Goal: Find specific page/section: Find specific page/section

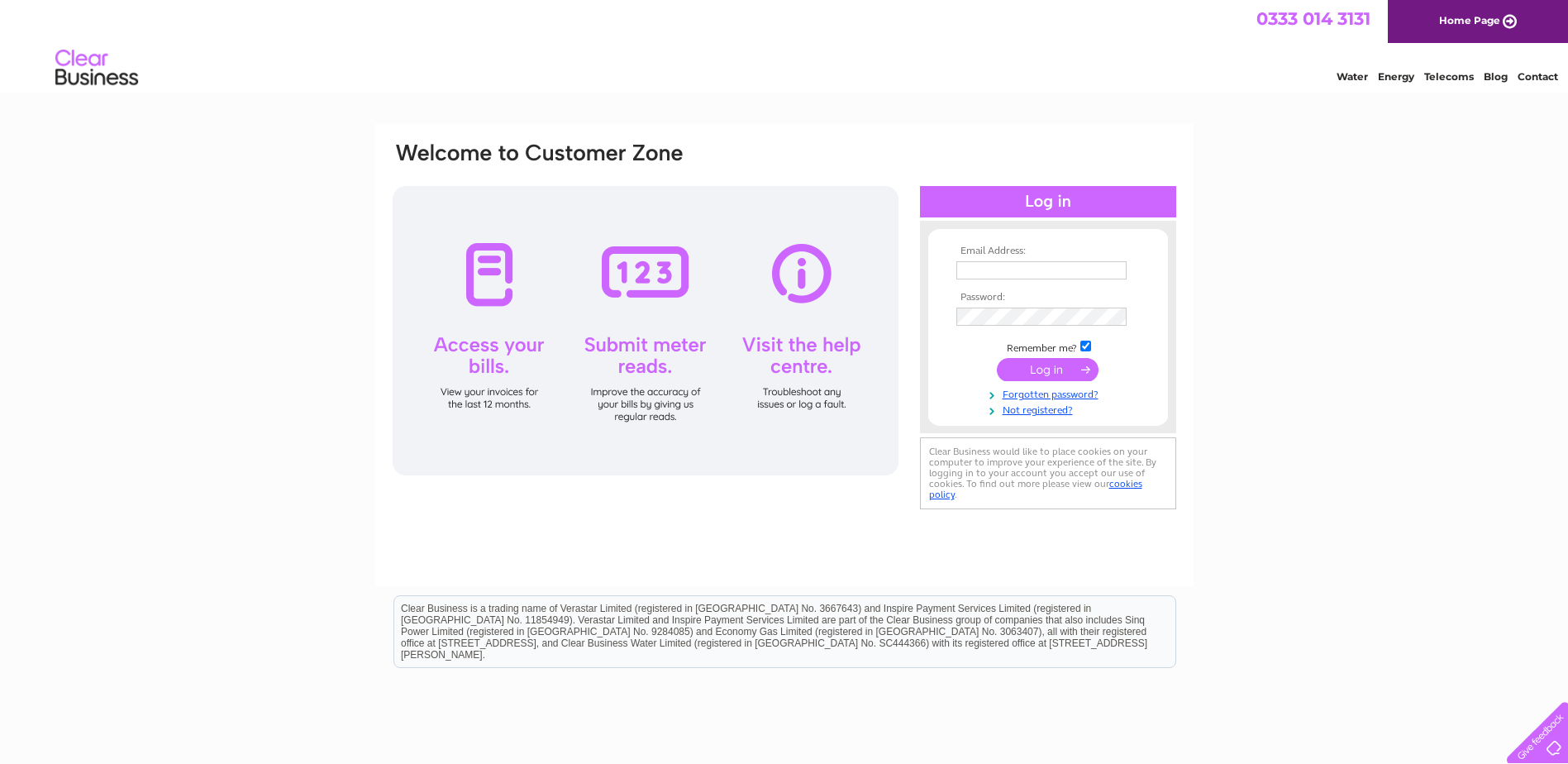
type input "ACCOUNTS@HOwsepaints.co.uk"
click at [1047, 364] on input "submit" at bounding box center [1048, 370] width 102 height 23
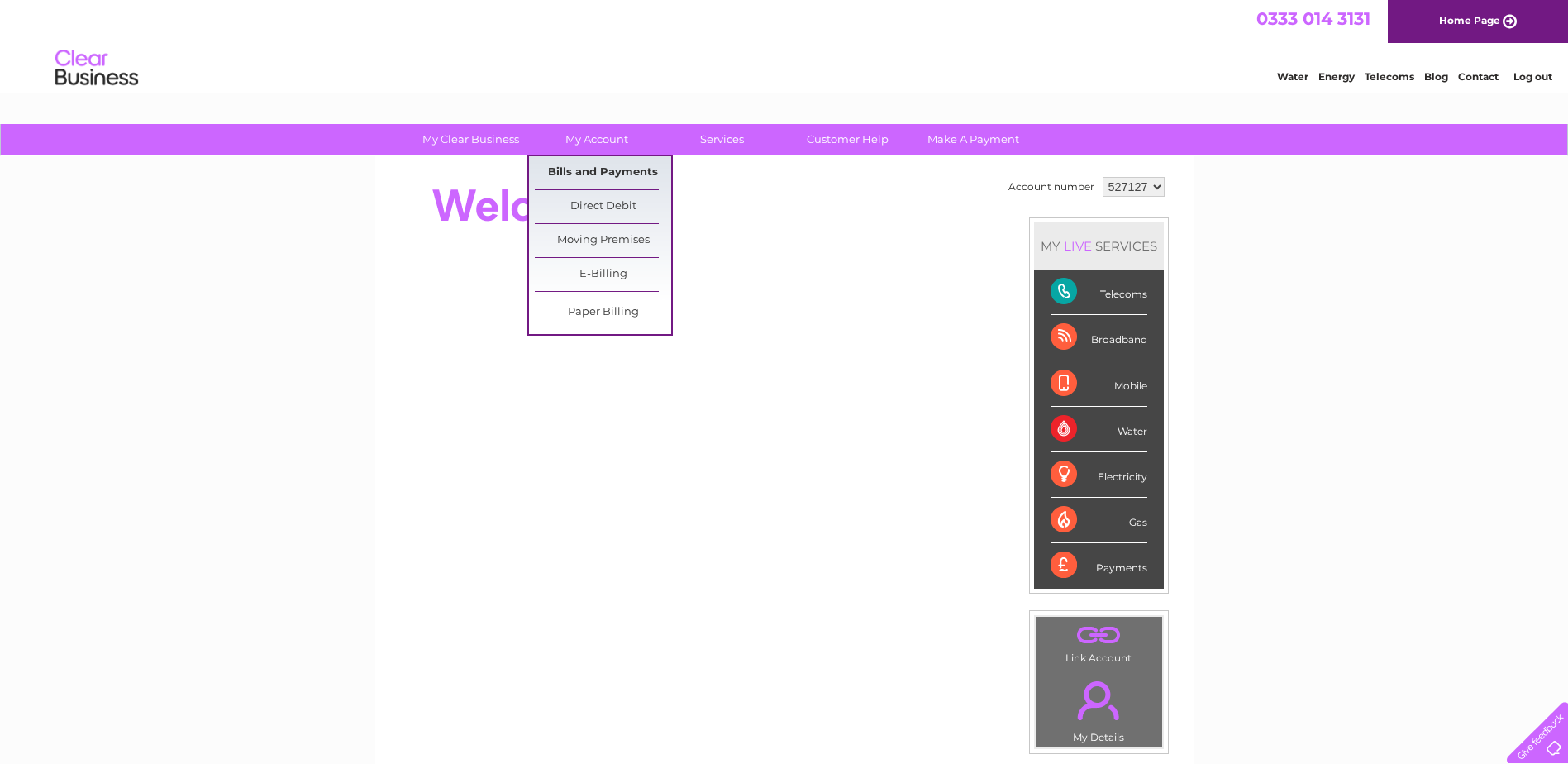
click at [624, 174] on link "Bills and Payments" at bounding box center [603, 173] width 137 height 33
click at [607, 168] on link "Bills and Payments" at bounding box center [603, 173] width 137 height 33
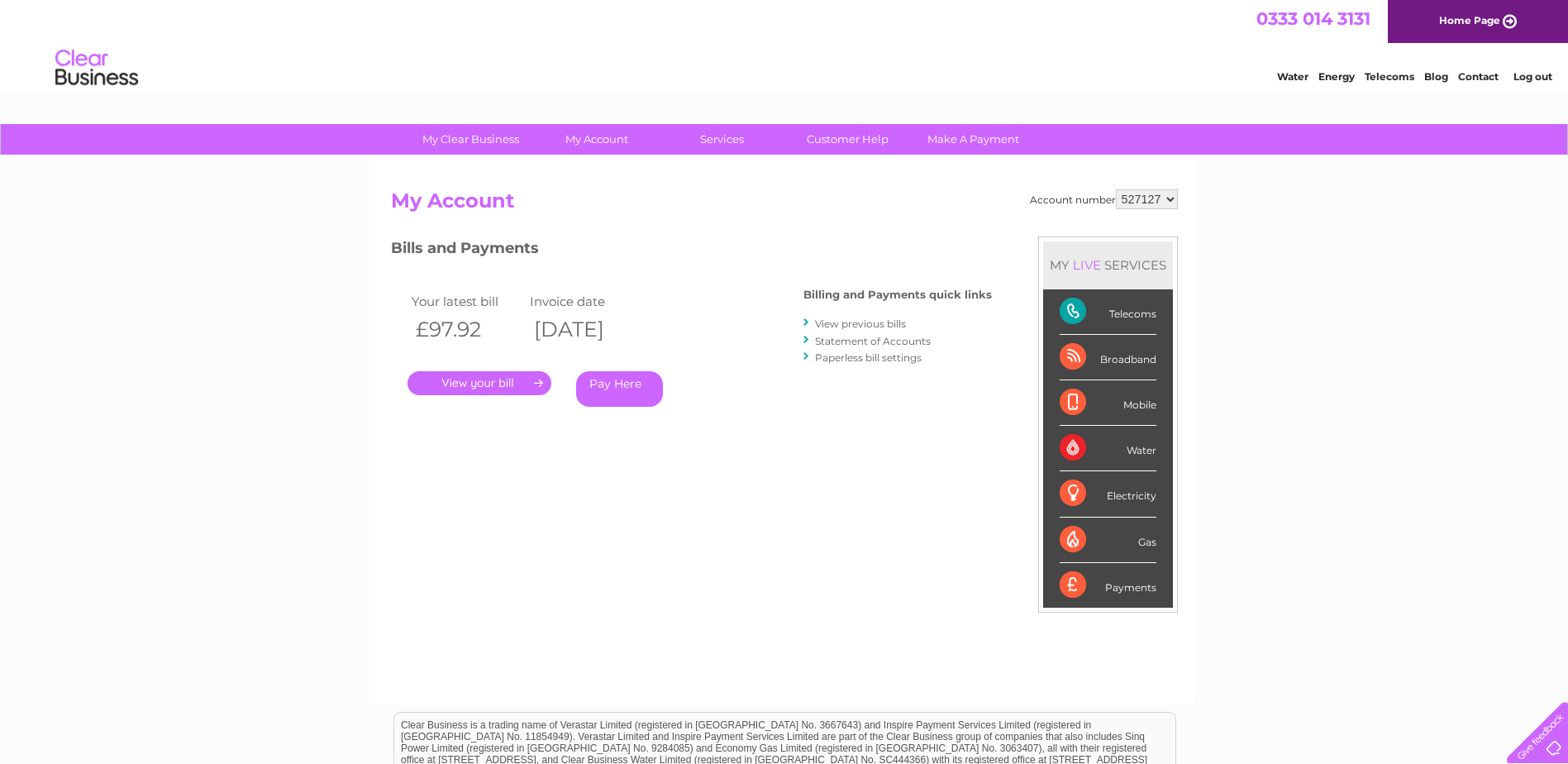
click at [453, 378] on link "." at bounding box center [479, 383] width 143 height 24
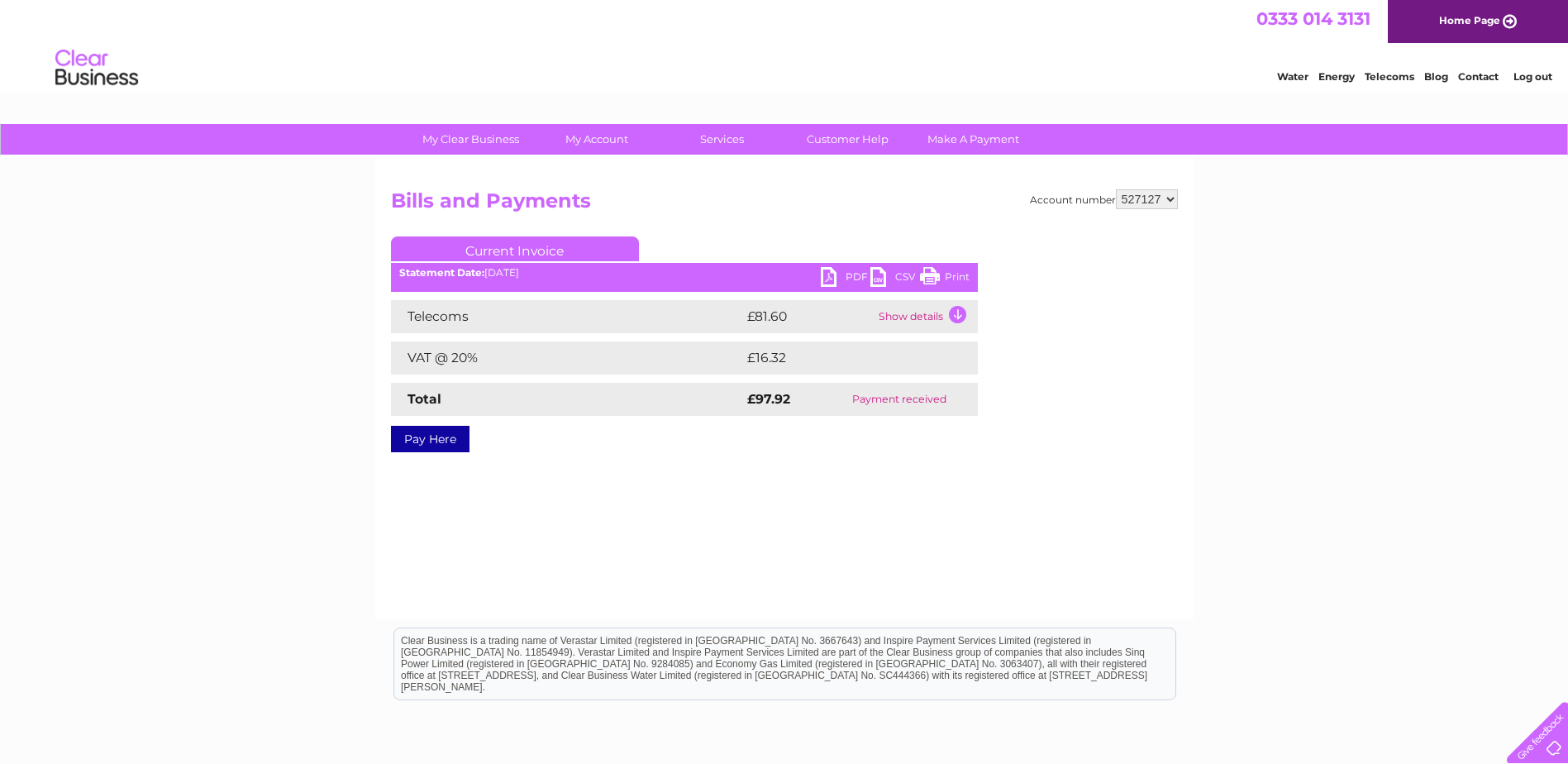
click at [839, 279] on link "PDF" at bounding box center [845, 278] width 49 height 24
